Goal: Find specific page/section: Find specific page/section

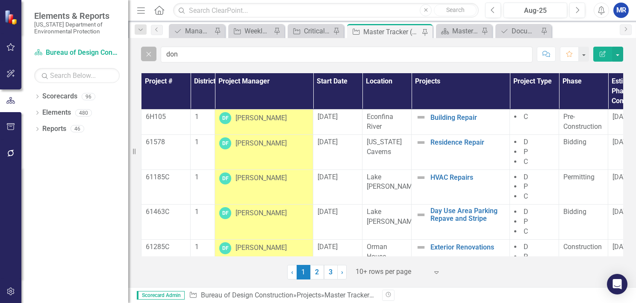
click at [149, 53] on icon "Close" at bounding box center [148, 54] width 9 height 8
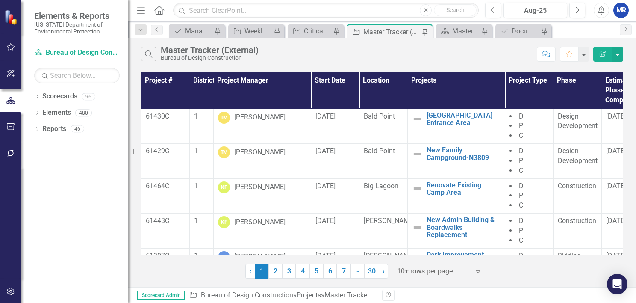
click at [275, 50] on div "Search Master Tracker (External) Bureau of Design Construction" at bounding box center [337, 54] width 392 height 15
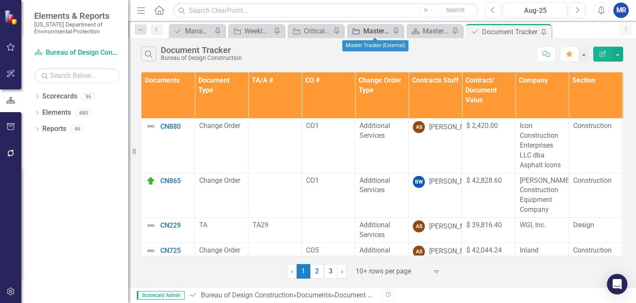
click at [369, 30] on div "Master Tracker (External)" at bounding box center [376, 31] width 27 height 11
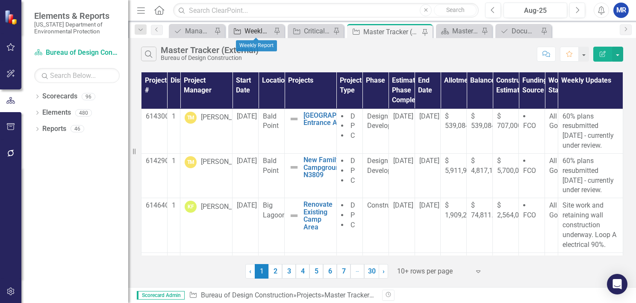
click at [264, 29] on div "Weekly Report" at bounding box center [258, 31] width 27 height 11
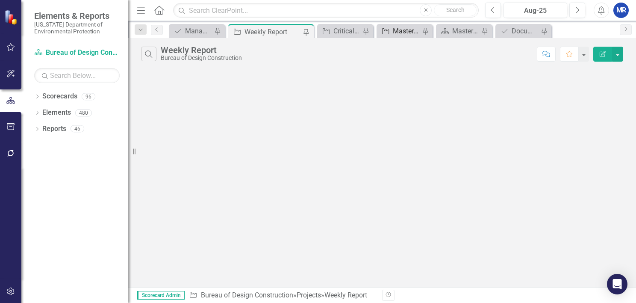
click at [405, 34] on div "Master Tracker (External)" at bounding box center [406, 31] width 27 height 11
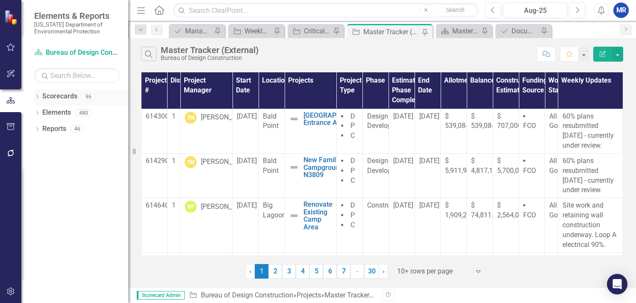
click at [37, 97] on icon at bounding box center [37, 97] width 2 height 4
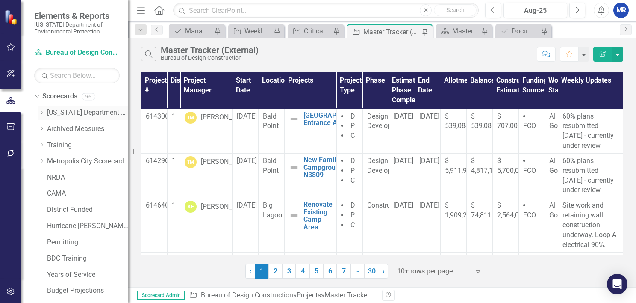
click at [41, 112] on icon "Dropdown" at bounding box center [41, 112] width 6 height 5
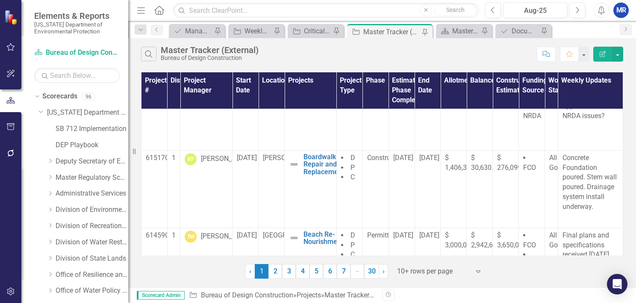
scroll to position [243, 0]
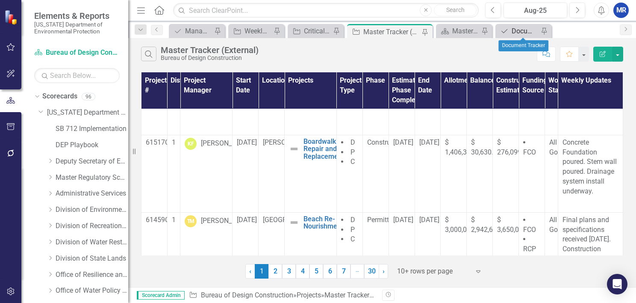
click at [520, 27] on div "Document Tracker" at bounding box center [525, 31] width 27 height 11
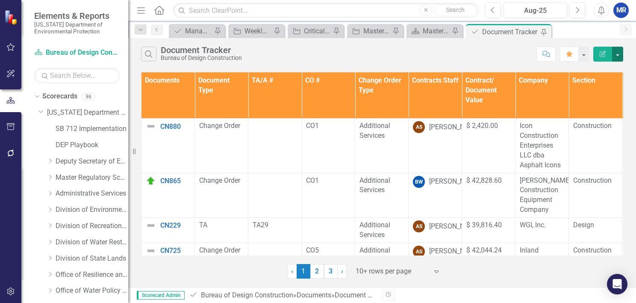
click at [619, 56] on button "button" at bounding box center [617, 54] width 11 height 15
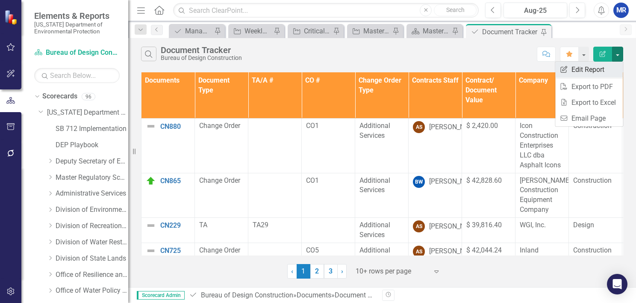
click at [602, 74] on link "Edit Report Edit Report" at bounding box center [589, 70] width 68 height 16
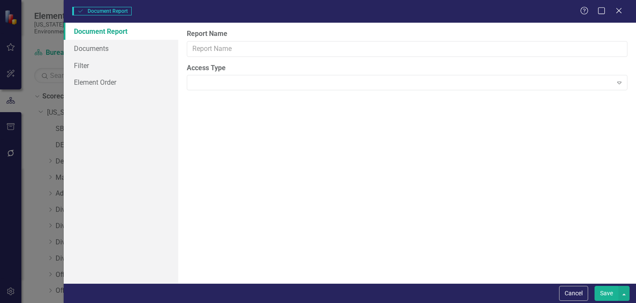
type input "Document Tracker"
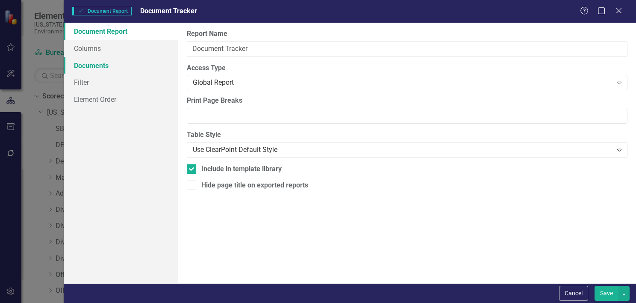
click at [109, 63] on link "Documents" at bounding box center [121, 65] width 115 height 17
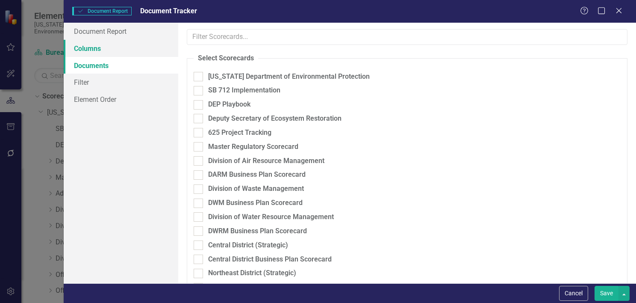
click at [109, 53] on link "Columns" at bounding box center [121, 48] width 115 height 17
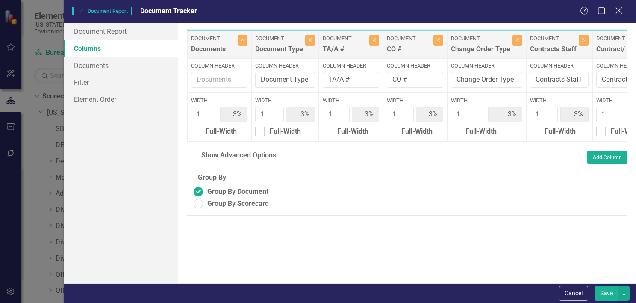
click at [619, 16] on div "Close" at bounding box center [619, 12] width 11 height 12
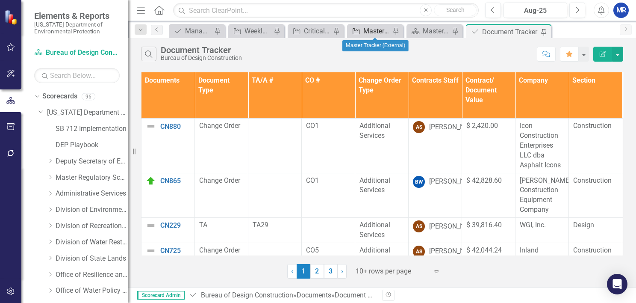
click at [376, 33] on div "Master Tracker (External)" at bounding box center [376, 31] width 27 height 11
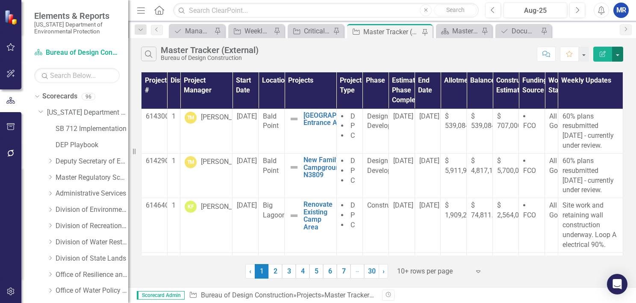
click at [618, 56] on button "button" at bounding box center [617, 54] width 11 height 15
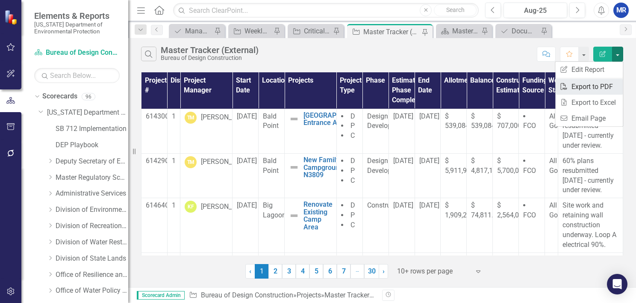
click at [612, 87] on link "PDF Export to PDF" at bounding box center [589, 87] width 68 height 16
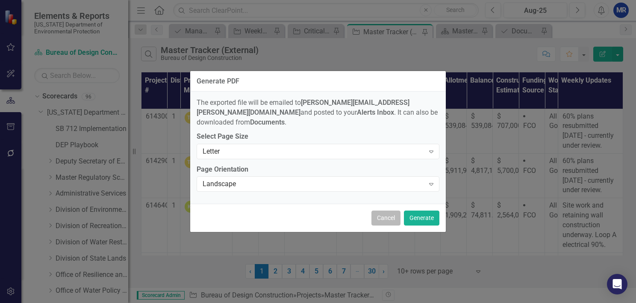
click at [383, 212] on button "Cancel" at bounding box center [386, 217] width 29 height 15
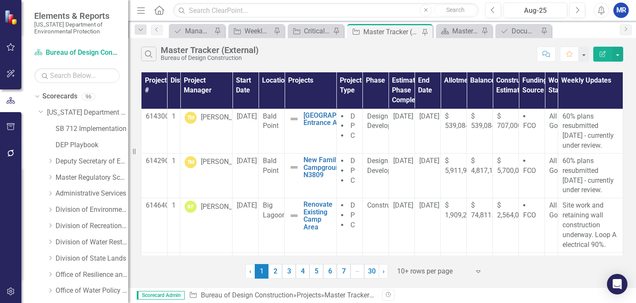
click at [383, 59] on div "Search Master Tracker (External) Bureau of Design Construction" at bounding box center [337, 54] width 392 height 15
click at [247, 49] on div "Master Tracker (External)" at bounding box center [210, 49] width 98 height 9
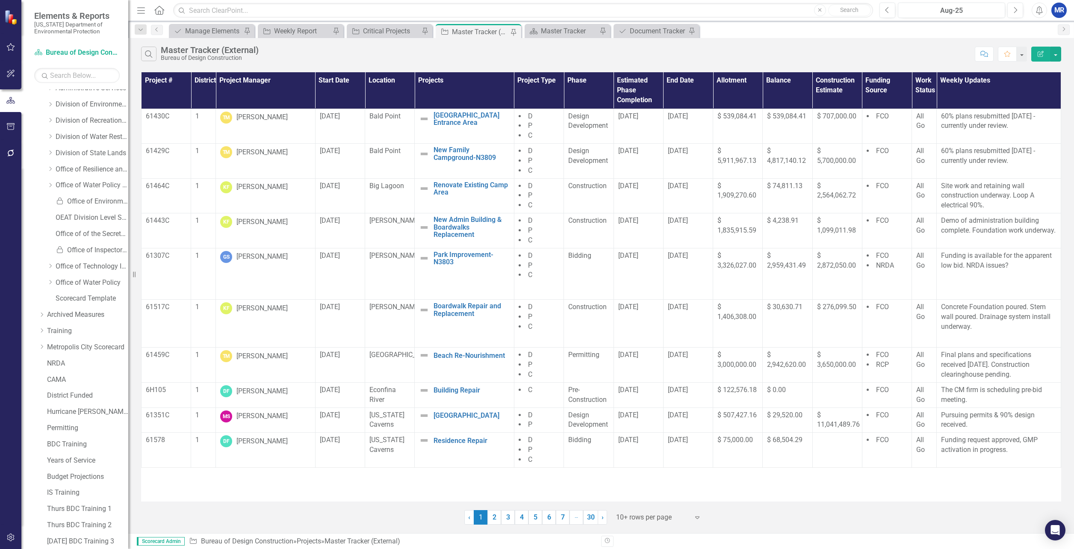
scroll to position [105, 0]
